Goal: Information Seeking & Learning: Learn about a topic

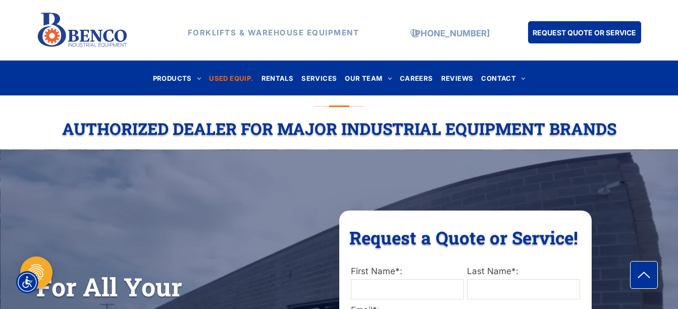
click at [241, 82] on span "USED EQUIP." at bounding box center [231, 78] width 44 height 14
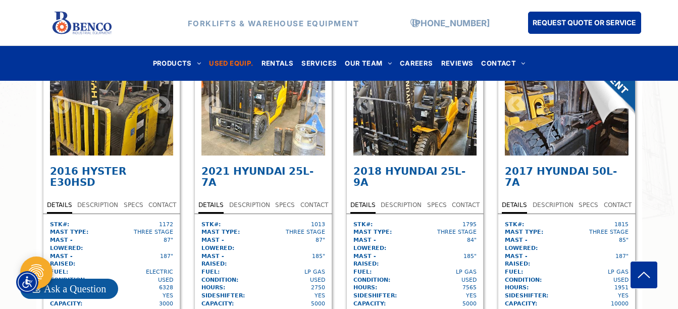
scroll to position [2520, 0]
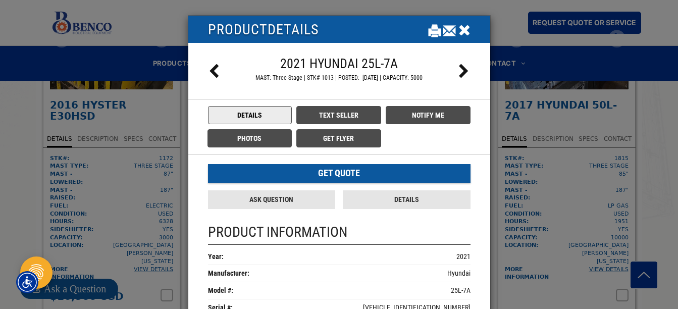
scroll to position [2608, 0]
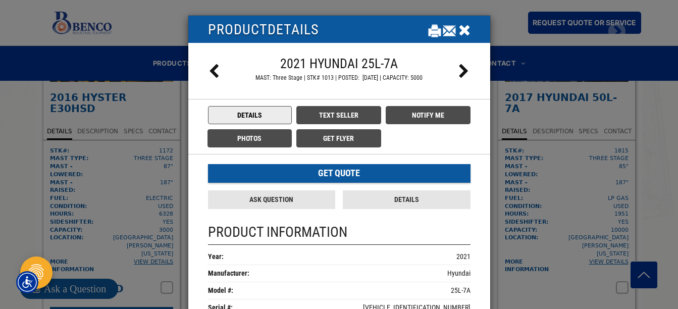
drag, startPoint x: 473, startPoint y: 187, endPoint x: 476, endPoint y: 192, distance: 5.9
click at [476, 192] on div "Get Quote Ask Question Details" at bounding box center [339, 186] width 302 height 44
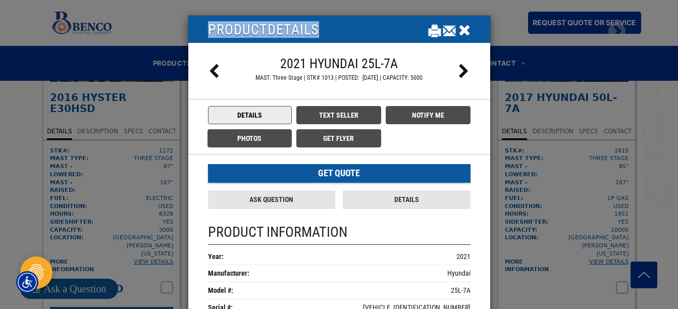
drag, startPoint x: 469, startPoint y: 33, endPoint x: 470, endPoint y: 6, distance: 26.8
click at [470, 6] on div "PRODUCT DETAILS 2021 Hyundai 25L-7A MAST: Three Stage | STK# 1013 | POSTED: 04/…" at bounding box center [339, 154] width 678 height 309
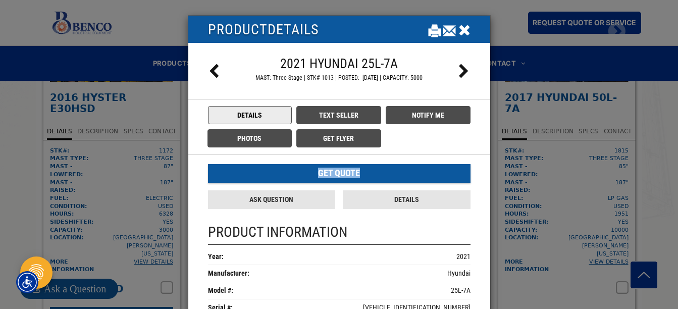
drag, startPoint x: 476, startPoint y: 97, endPoint x: 476, endPoint y: 85, distance: 12.6
click at [395, 199] on div "Details" at bounding box center [407, 199] width 128 height 19
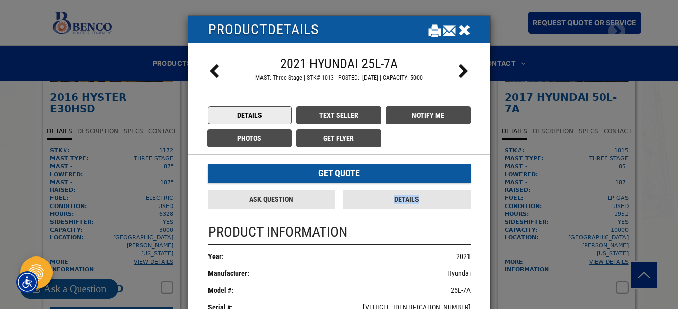
click at [395, 199] on div "Details" at bounding box center [407, 199] width 128 height 19
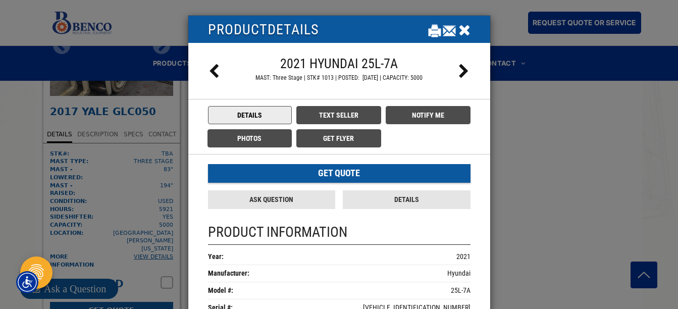
scroll to position [3850, 0]
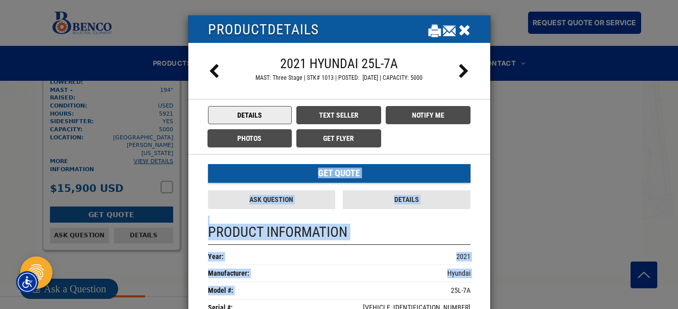
drag, startPoint x: 299, startPoint y: 284, endPoint x: 474, endPoint y: 61, distance: 283.8
click at [386, 228] on div "PRODUCT INFORMATION" at bounding box center [339, 235] width 263 height 20
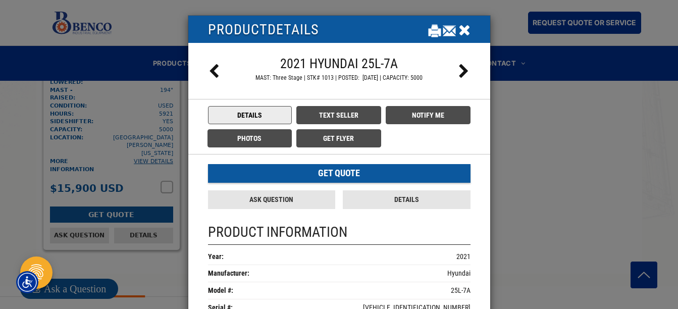
click at [429, 30] on icon at bounding box center [435, 29] width 12 height 15
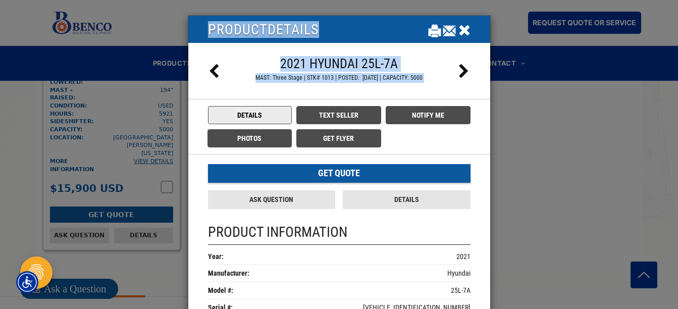
drag, startPoint x: 58, startPoint y: 252, endPoint x: 302, endPoint y: 134, distance: 271.3
click at [302, 134] on div "PRODUCT DETAILS 2021 Hyundai 25L-7A MAST: Three Stage | STK# 1013 | POSTED: 04/…" at bounding box center [339, 154] width 678 height 309
drag, startPoint x: 302, startPoint y: 134, endPoint x: 463, endPoint y: 32, distance: 190.7
click at [463, 32] on icon "Close" at bounding box center [465, 29] width 12 height 15
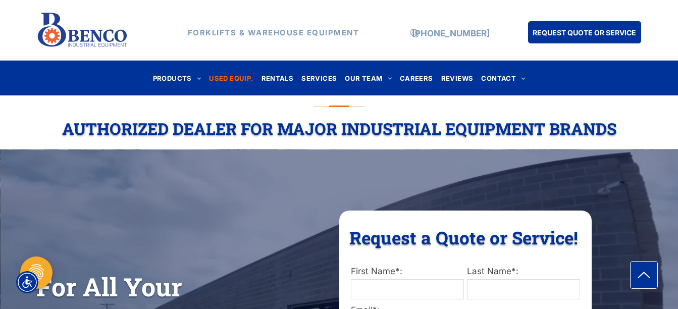
click at [241, 80] on span "USED EQUIP." at bounding box center [231, 78] width 44 height 14
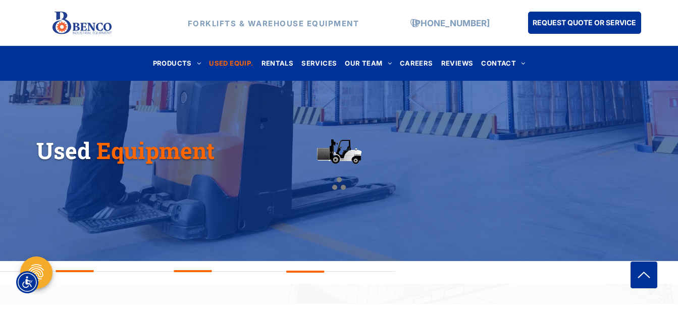
scroll to position [213, 0]
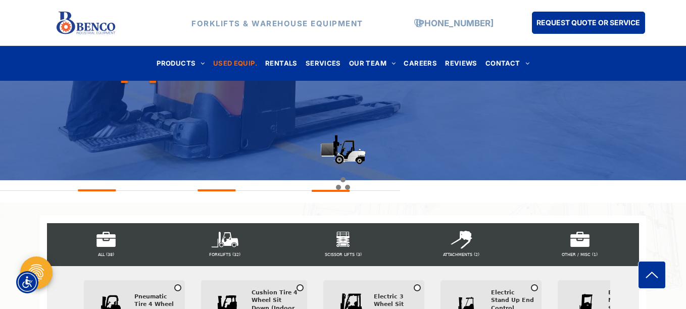
drag, startPoint x: 683, startPoint y: 54, endPoint x: 685, endPoint y: 202, distance: 148.0
click at [678, 202] on html "PRODUCTS FORKLIFTS HYUNDAI FORKLIFTS HANGCHA FORKLIFTS SKYJACK SCISSOR LIFTS TA…" at bounding box center [343, 238] width 686 height 902
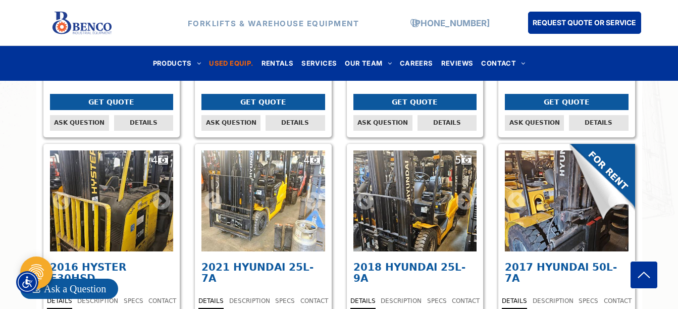
scroll to position [2365, 0]
